Goal: Information Seeking & Learning: Learn about a topic

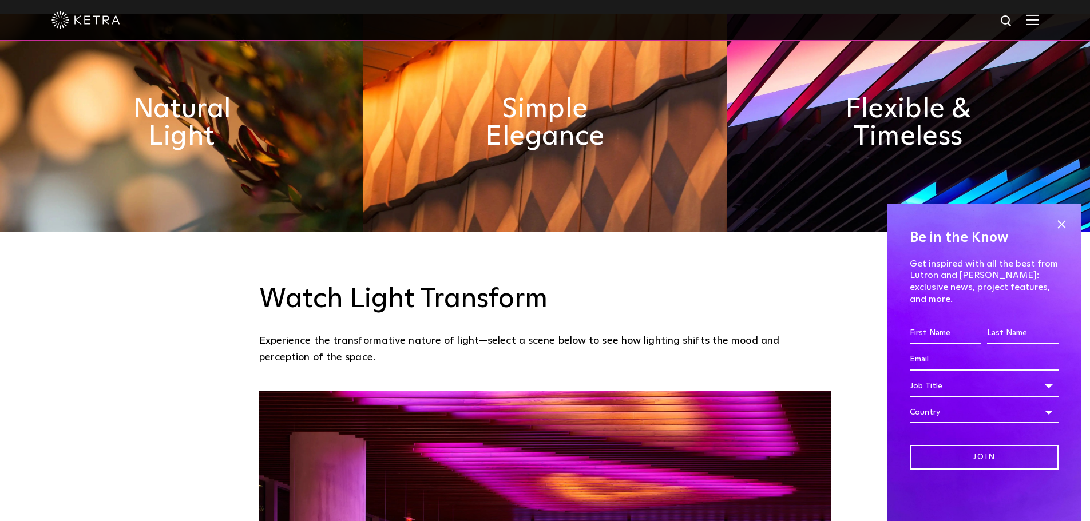
scroll to position [744, 0]
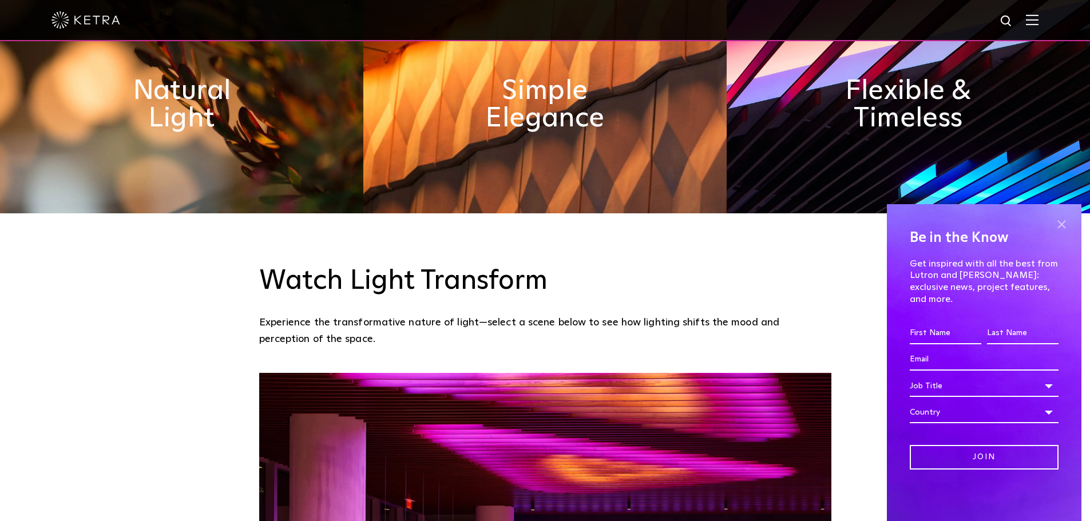
click at [1061, 233] on span at bounding box center [1061, 224] width 17 height 17
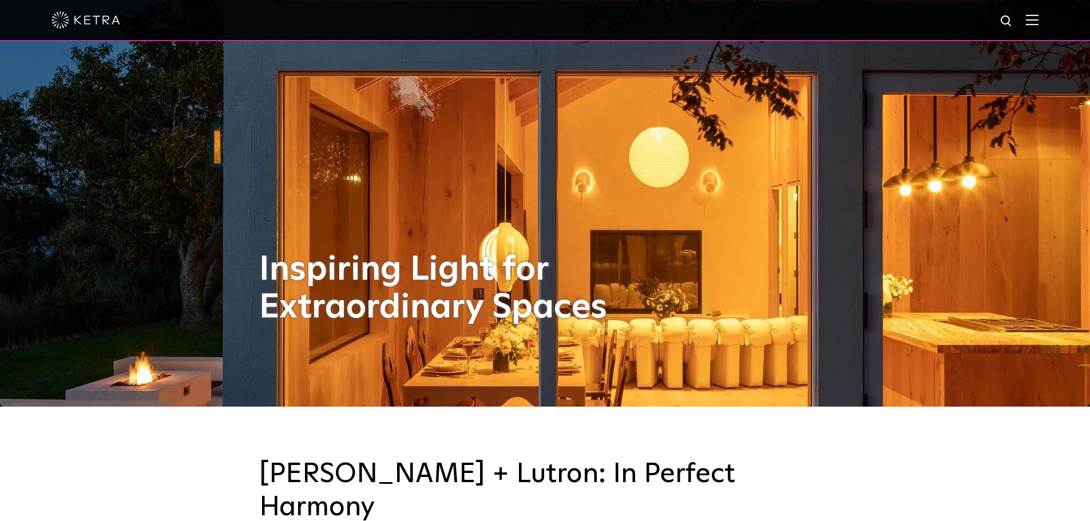
scroll to position [172, 0]
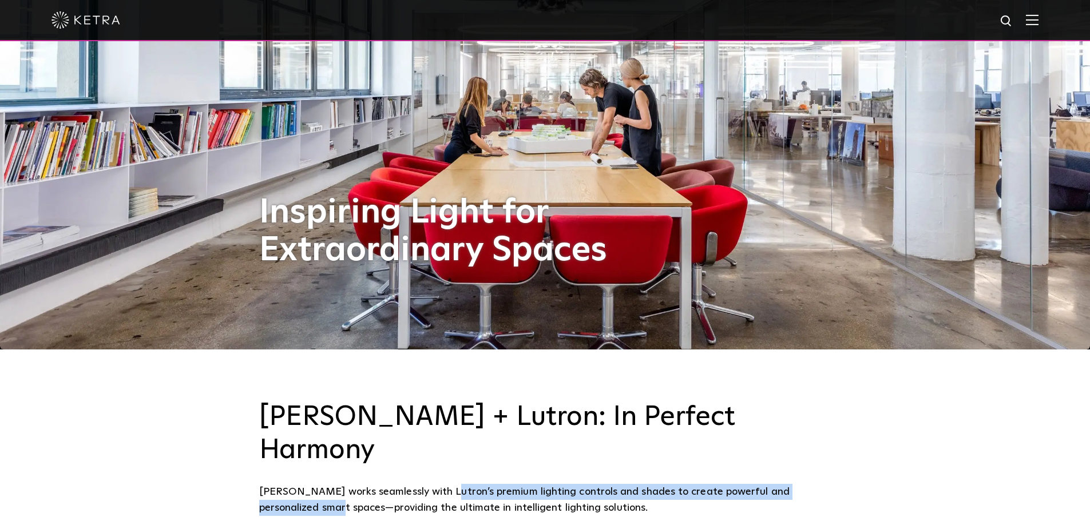
drag, startPoint x: 440, startPoint y: 464, endPoint x: 291, endPoint y: 485, distance: 151.0
click at [291, 485] on div "[PERSON_NAME] + Lutron: In Perfect Harmony [PERSON_NAME] works seamlessly with …" at bounding box center [545, 459] width 1090 height 219
copy div "premium lighting controls and shades to create powerful and personalized smart …"
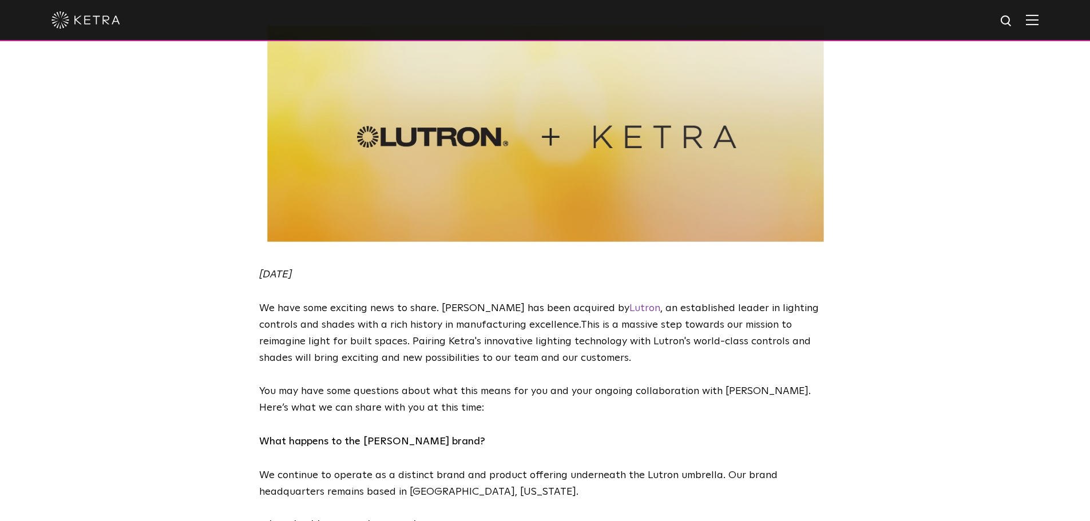
scroll to position [286, 0]
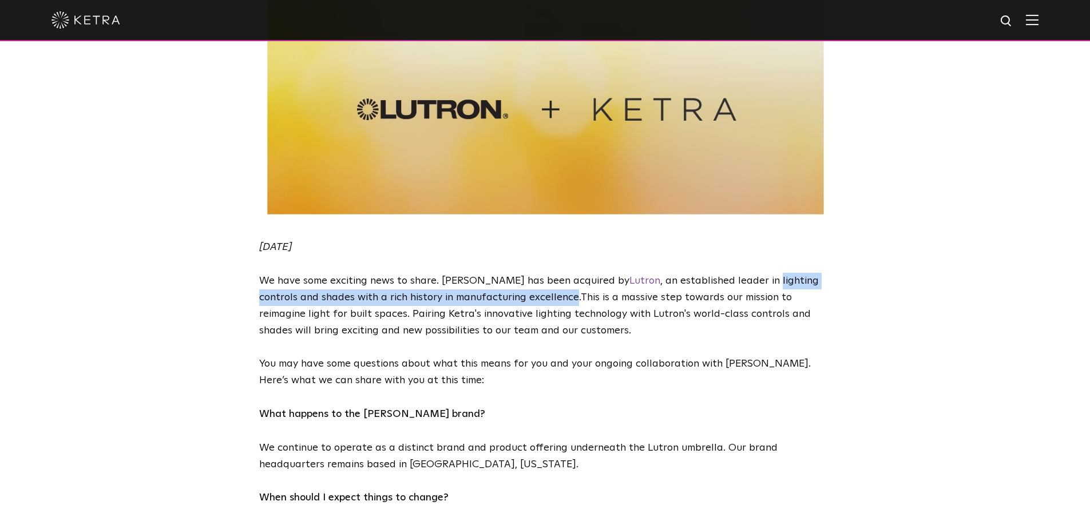
drag, startPoint x: 721, startPoint y: 243, endPoint x: 511, endPoint y: 263, distance: 211.0
click at [511, 276] on span "We have some exciting news to share. Ketra has been acquired by Lutron , an est…" at bounding box center [539, 289] width 560 height 27
